Goal: Transaction & Acquisition: Purchase product/service

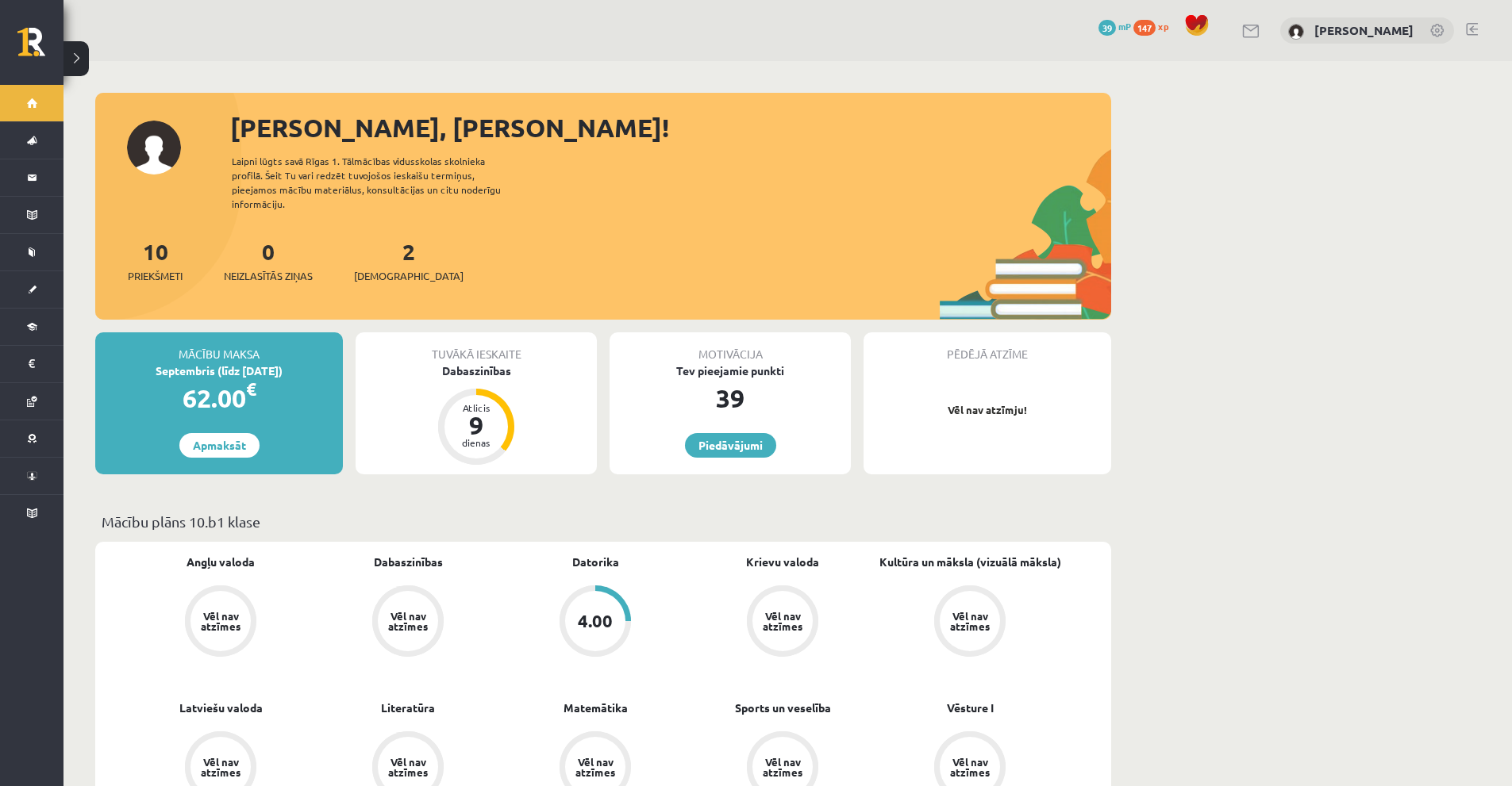
click at [312, 390] on div "62.00 €" at bounding box center [219, 399] width 248 height 38
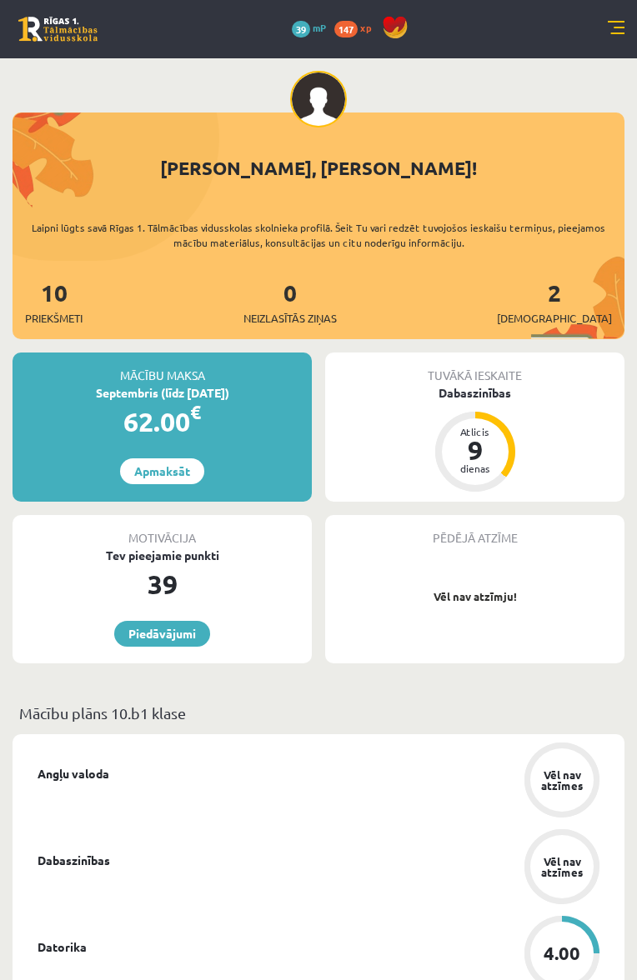
click at [257, 441] on div "Mācību maksa Septembris (līdz [DATE]) 62.00 € Apmaksāt" at bounding box center [162, 427] width 299 height 149
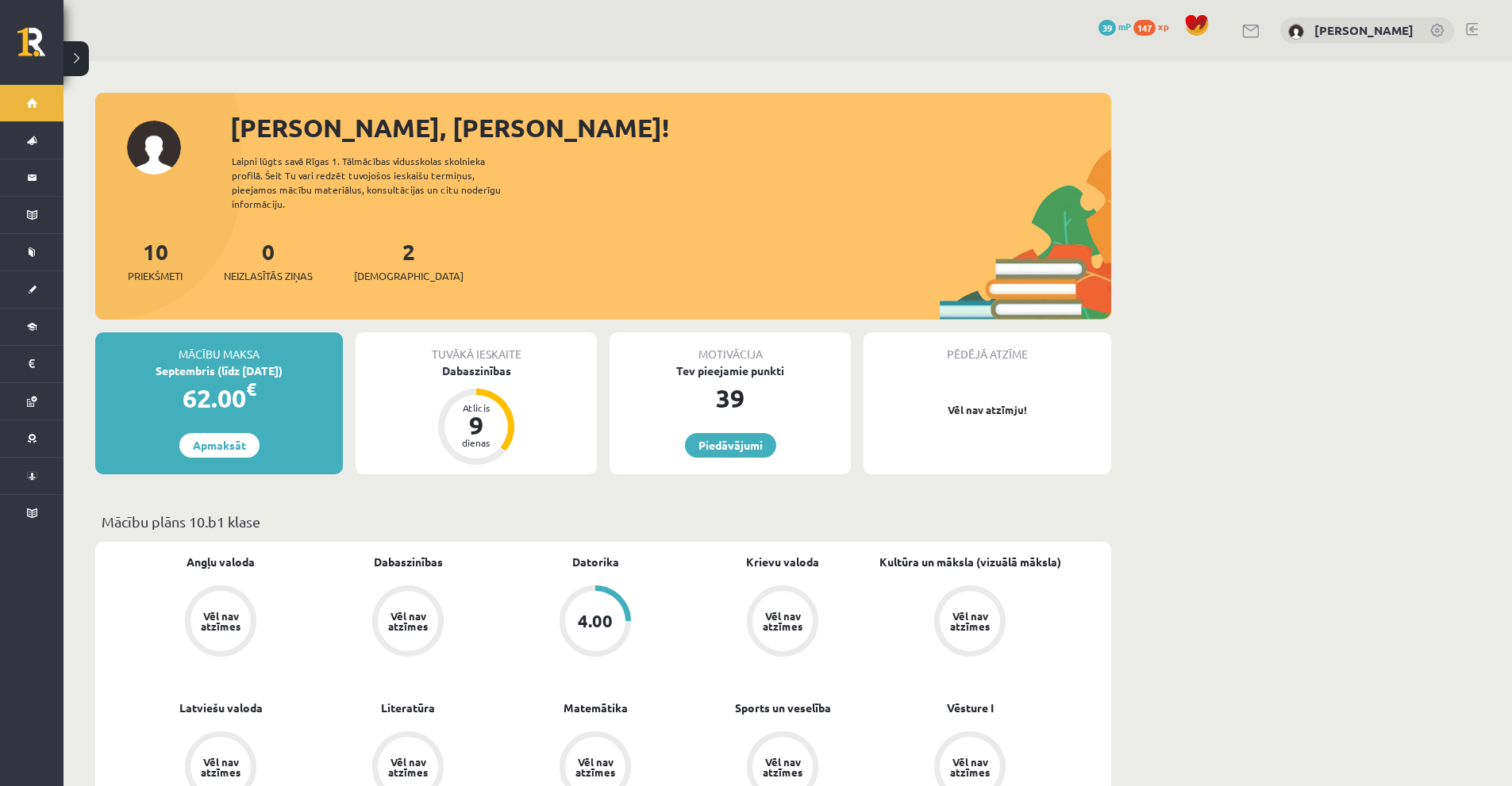
click at [290, 384] on div "62.00 €" at bounding box center [219, 399] width 248 height 38
click at [276, 381] on div "62.00 €" at bounding box center [219, 399] width 248 height 38
drag, startPoint x: 145, startPoint y: 339, endPoint x: 282, endPoint y: 431, distance: 165.0
click at [282, 431] on div "Mācību maksa Septembris (līdz [DATE]) 62.00 € Apmaksāt" at bounding box center [219, 403] width 248 height 142
drag, startPoint x: 141, startPoint y: 375, endPoint x: 115, endPoint y: 410, distance: 43.6
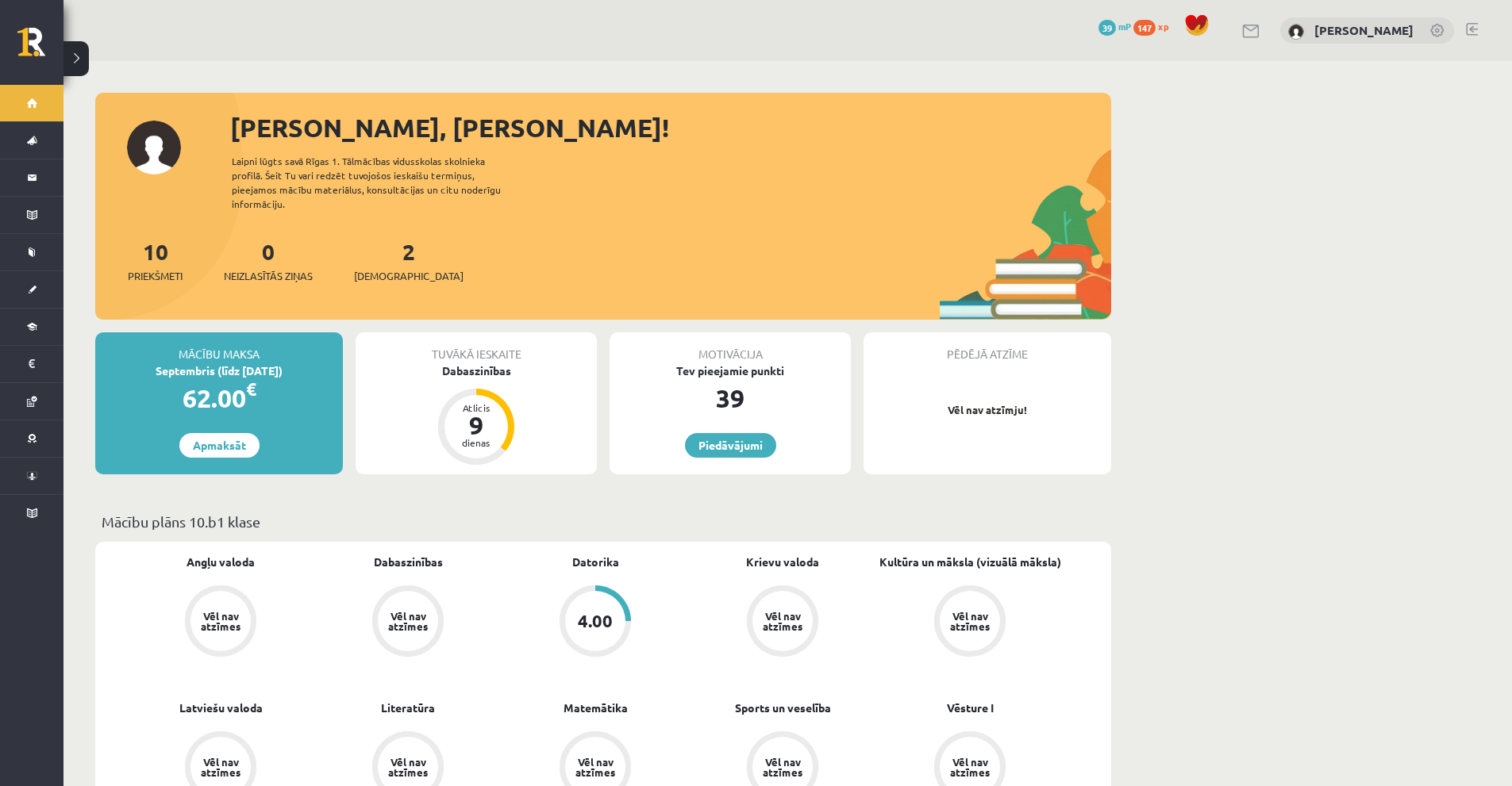
click at [115, 410] on div "Mācību maksa Septembris (līdz [DATE]) 62.00 € Apmaksāt" at bounding box center [219, 403] width 248 height 142
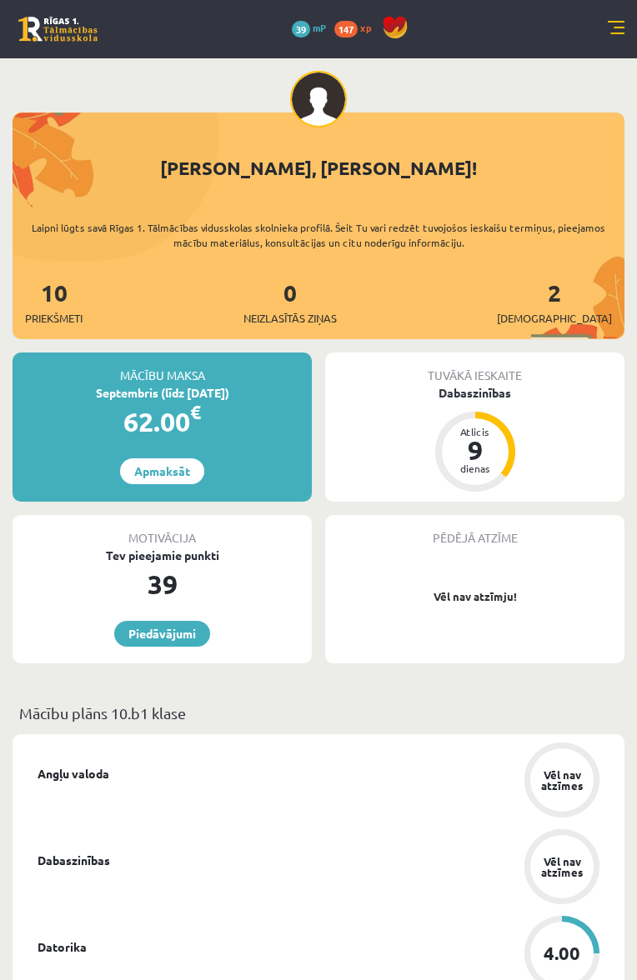
click at [272, 411] on div "62.00 €" at bounding box center [162, 422] width 299 height 40
click at [266, 409] on div "62.00 €" at bounding box center [162, 422] width 299 height 40
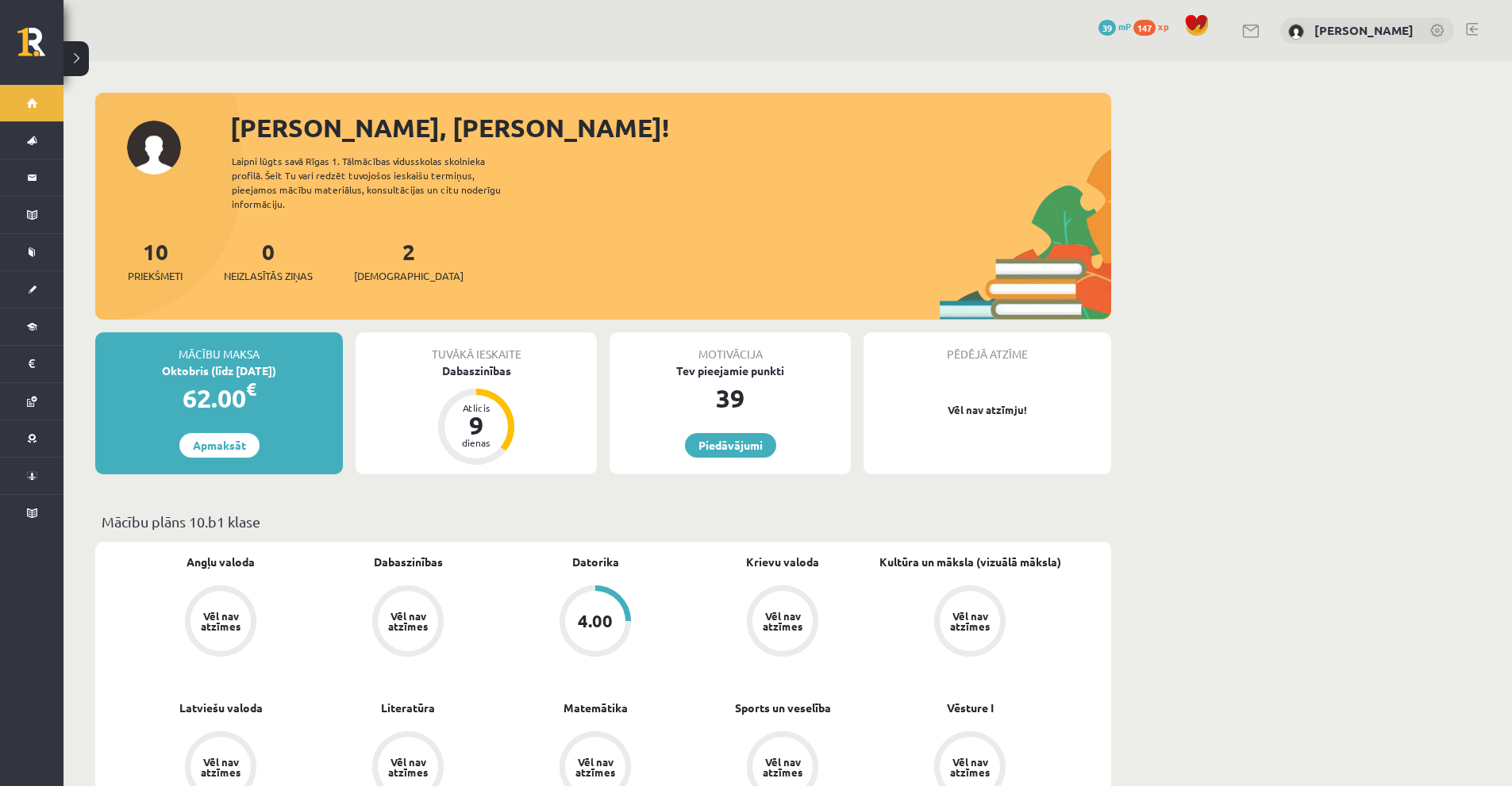
click at [523, 279] on div "10 Priekšmeti 0 Neizlasītās ziņas 2 Ieskaites" at bounding box center [603, 277] width 1016 height 85
